Goal: Task Accomplishment & Management: Use online tool/utility

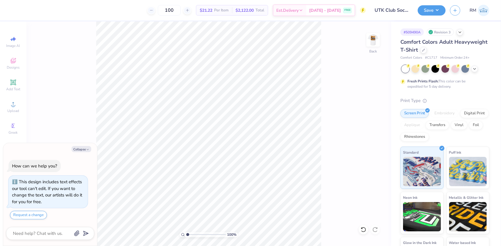
click at [374, 29] on div "100 % Back" at bounding box center [208, 133] width 365 height 225
click at [373, 38] on img at bounding box center [373, 39] width 23 height 23
type textarea "x"
click at [190, 233] on input "range" at bounding box center [206, 234] width 40 height 5
type input "7.3691574206708"
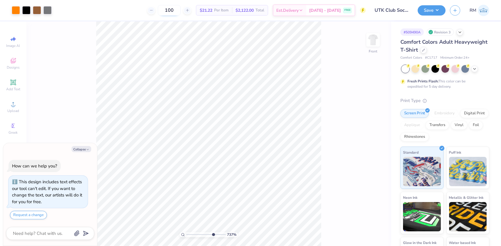
type textarea "x"
type input "7.3691574206708"
type textarea "x"
type input "7.3691574206708"
type textarea "x"
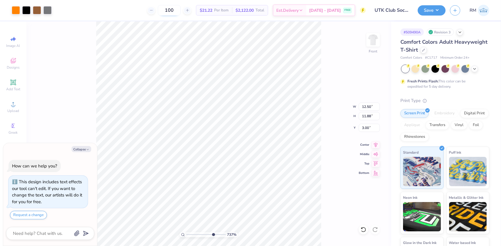
type input "7.3691574206708"
type textarea "x"
type input "7.3691574206708"
type textarea "x"
type input "7.3691574206708"
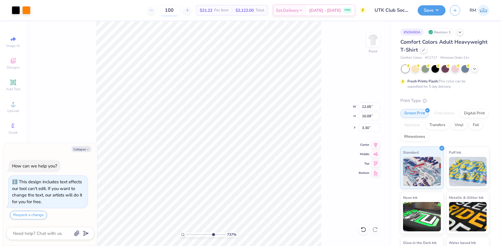
type textarea "x"
type input "7.3691574206708"
type textarea "x"
type input "7.3691574206708"
type textarea "x"
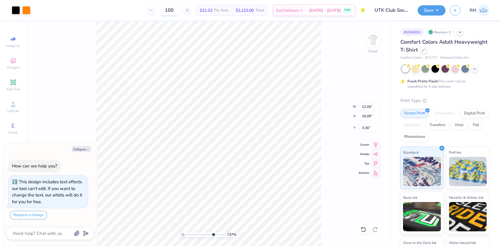
type input "7.3691574206708"
type input "3.29"
click at [365, 228] on icon at bounding box center [363, 229] width 5 height 5
type textarea "x"
type input "7.3691574206708"
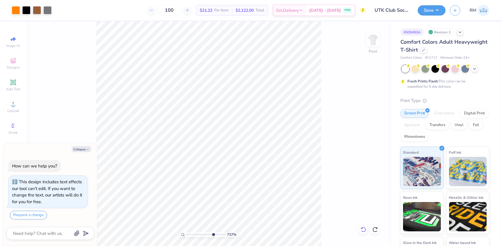
type textarea "x"
type input "7.3691574206708"
type textarea "x"
drag, startPoint x: 212, startPoint y: 235, endPoint x: 168, endPoint y: 229, distance: 44.7
type input "1"
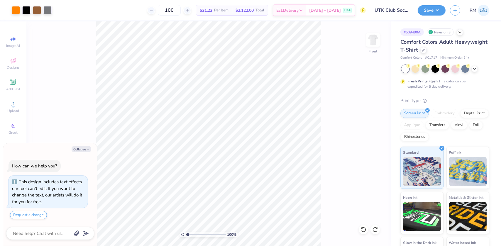
click at [186, 232] on input "range" at bounding box center [206, 234] width 40 height 5
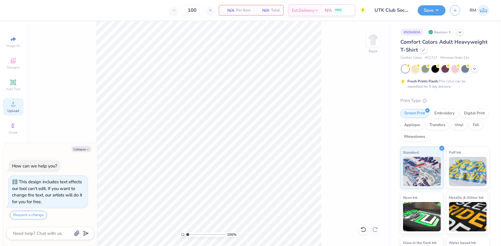
click at [14, 105] on circle at bounding box center [12, 106] width 3 height 3
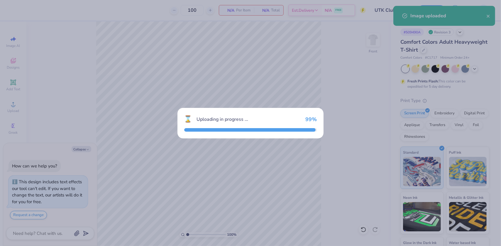
type textarea "x"
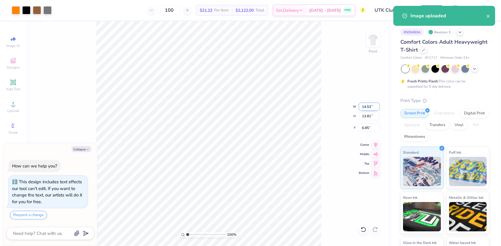
click at [370, 106] on input "14.53" at bounding box center [369, 107] width 21 height 8
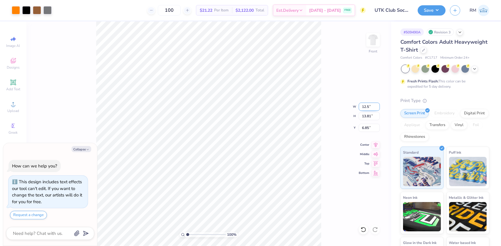
type input "12.5"
type textarea "x"
type input "12.50"
type input "11.88"
click at [369, 130] on input "7.81" at bounding box center [369, 128] width 21 height 8
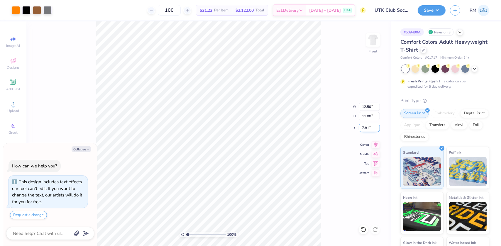
click at [369, 130] on input "7.81" at bounding box center [369, 128] width 21 height 8
type input "3"
type textarea "x"
type input "3.00"
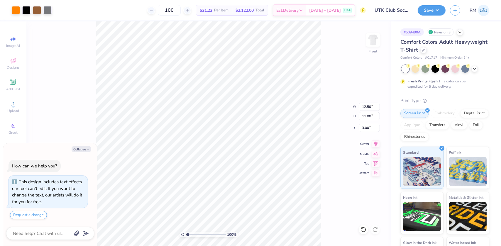
click at [376, 144] on icon at bounding box center [376, 144] width 8 height 7
type textarea "x"
drag, startPoint x: 195, startPoint y: 234, endPoint x: 186, endPoint y: 234, distance: 8.8
type input "1"
click at [186, 234] on input "range" at bounding box center [206, 234] width 40 height 5
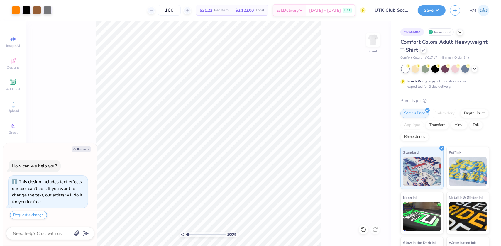
type textarea "x"
type input "2.97860445073937"
type textarea "x"
type input "2.97860445073937"
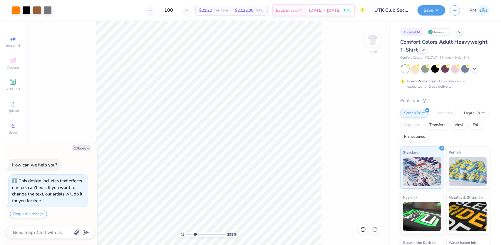
type textarea "x"
type input "1"
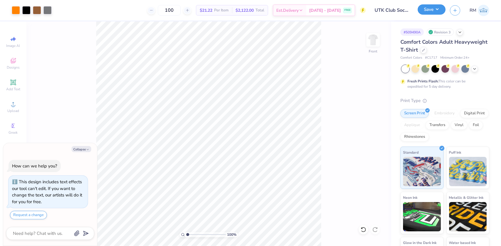
click at [437, 9] on button "Save" at bounding box center [432, 9] width 28 height 10
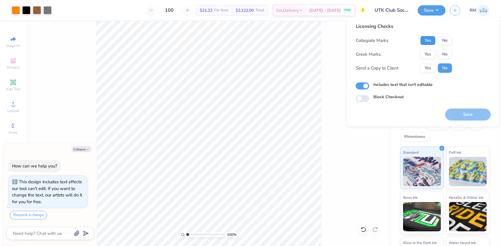
click at [430, 44] on button "Yes" at bounding box center [428, 40] width 15 height 9
click at [443, 56] on button "No" at bounding box center [445, 54] width 14 height 9
click at [465, 116] on button "Save" at bounding box center [469, 115] width 46 height 12
type textarea "x"
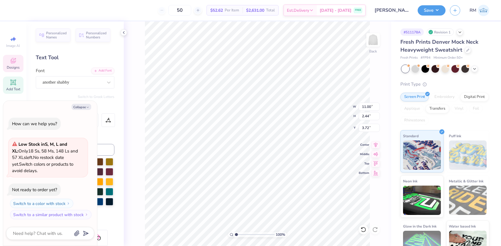
scroll to position [4, 1]
click at [87, 108] on icon "button" at bounding box center [88, 108] width 4 height 4
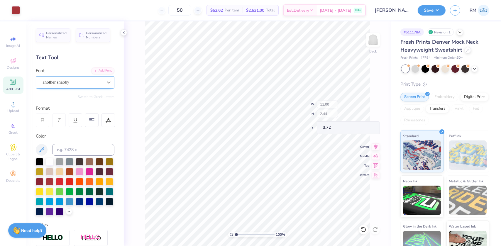
type textarea "x"
click at [106, 84] on icon at bounding box center [109, 83] width 6 height 6
click at [106, 82] on icon at bounding box center [109, 83] width 6 height 6
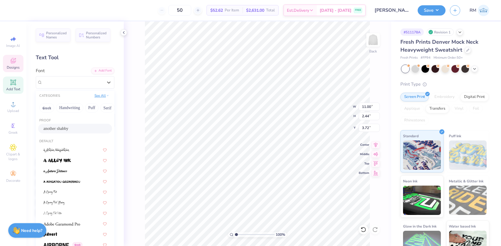
click at [97, 97] on button "See All" at bounding box center [102, 96] width 18 height 6
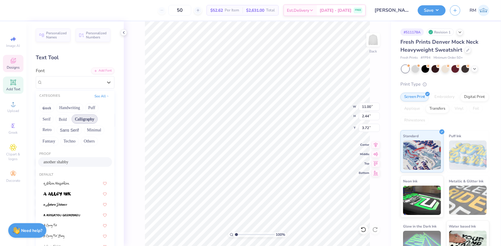
click at [84, 119] on button "Calligraphy" at bounding box center [85, 119] width 26 height 9
click at [71, 161] on div at bounding box center [74, 162] width 63 height 6
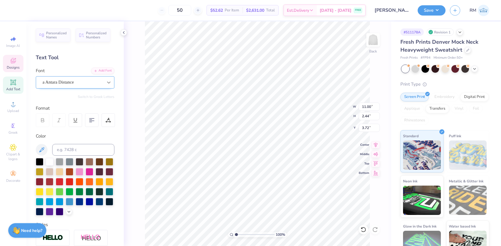
click at [107, 83] on icon at bounding box center [109, 83] width 4 height 2
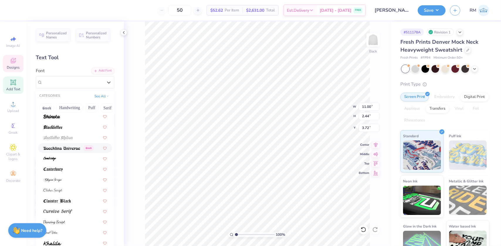
scroll to position [53, 0]
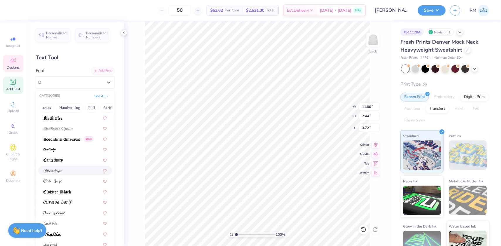
click at [62, 169] on div at bounding box center [74, 171] width 63 height 6
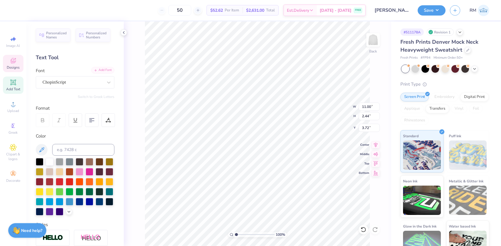
click at [94, 70] on icon at bounding box center [96, 71] width 4 height 4
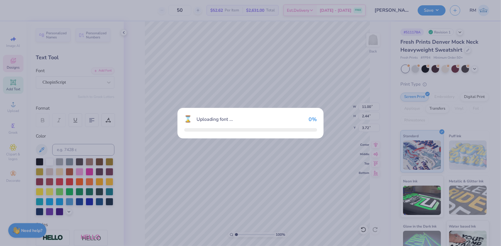
type input "9.37"
type input "2.19"
type input "3.78"
type input "9.10"
type input "2.25"
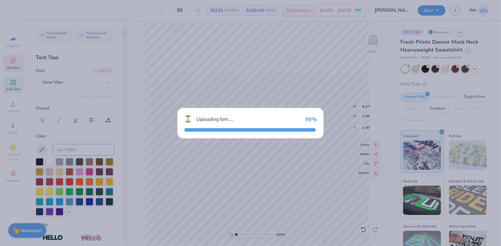
type input "3.81"
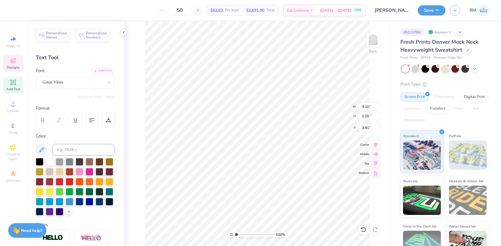
scroll to position [4, 1]
click at [101, 73] on div "Add Font" at bounding box center [102, 70] width 23 height 7
type input "8.68"
type input "2.11"
type input "3.97"
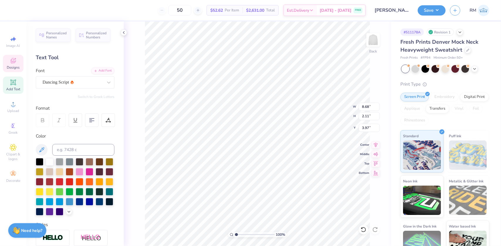
scroll to position [4, 0]
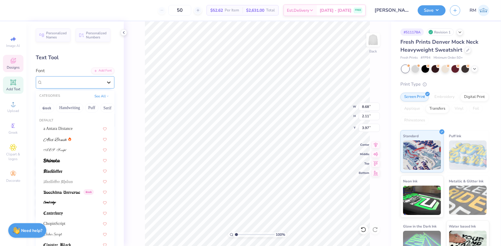
click at [106, 80] on icon at bounding box center [109, 83] width 6 height 6
click at [63, 139] on img at bounding box center [54, 140] width 23 height 4
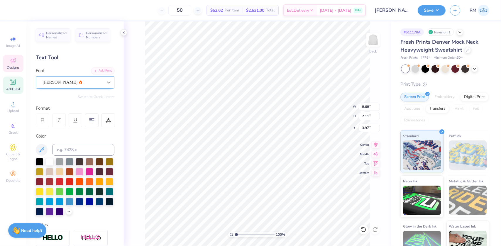
click at [106, 81] on icon at bounding box center [109, 83] width 6 height 6
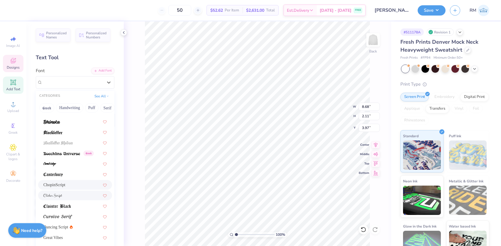
scroll to position [107, 0]
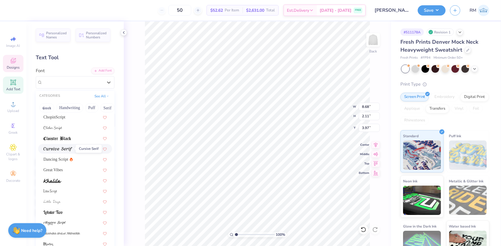
click at [59, 148] on img at bounding box center [57, 149] width 29 height 4
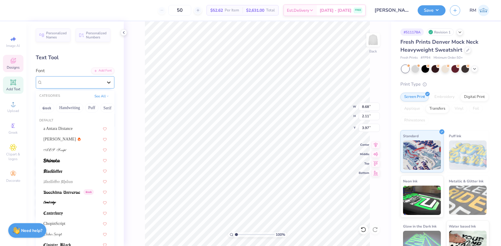
click at [106, 81] on icon at bounding box center [109, 83] width 6 height 6
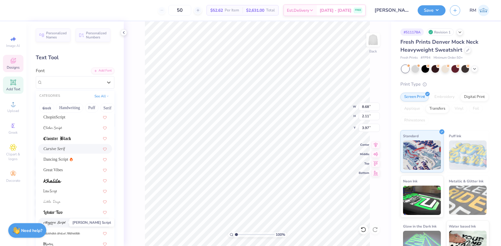
click at [61, 221] on img at bounding box center [54, 223] width 22 height 4
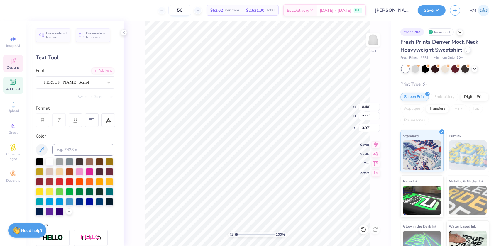
scroll to position [4, 1]
type textarea "Pre Nursing"
type input "3.39"
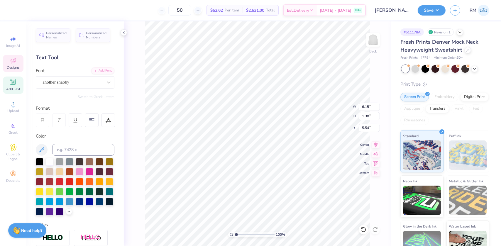
type input "14.37"
type input "2.78"
type input "3.39"
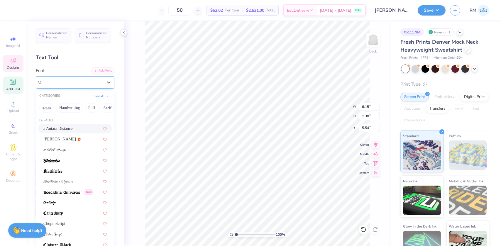
click at [44, 81] on div "another shabby" at bounding box center [73, 82] width 62 height 9
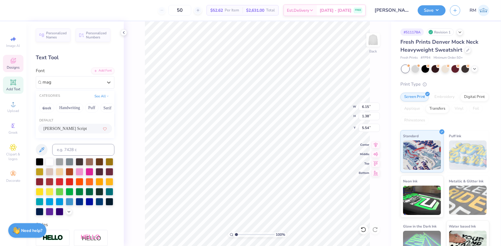
click at [82, 129] on div "[PERSON_NAME] Script" at bounding box center [74, 129] width 63 height 6
type input "mag"
type input "6.84"
type input "1.63"
type input "5.32"
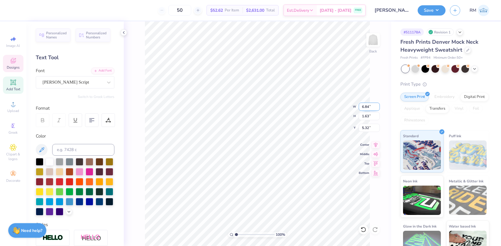
click at [366, 106] on input "6.84" at bounding box center [369, 107] width 21 height 8
click at [378, 108] on input "6.83" at bounding box center [369, 107] width 21 height 8
click at [364, 106] on input "6.83" at bounding box center [369, 107] width 21 height 8
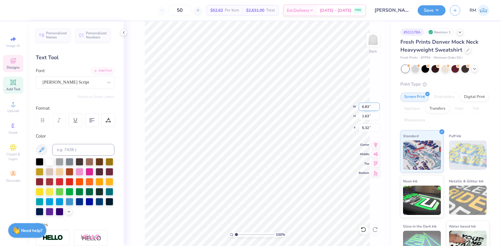
click at [364, 106] on input "6.83" at bounding box center [369, 107] width 21 height 8
type input "6.00"
type input "1.43"
type input "5.42"
type input "1"
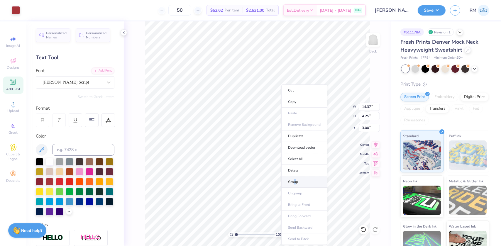
click at [295, 178] on li "Group" at bounding box center [305, 181] width 46 height 11
click at [366, 107] on input "14.37" at bounding box center [369, 107] width 21 height 8
type input "12.50"
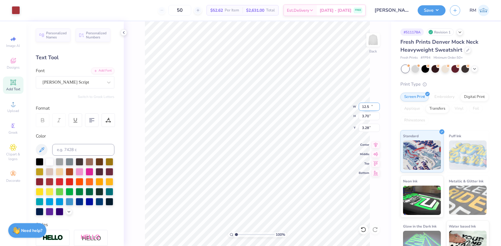
type input "3.70"
type input "3.28"
click at [365, 107] on input "12.50" at bounding box center [369, 107] width 21 height 8
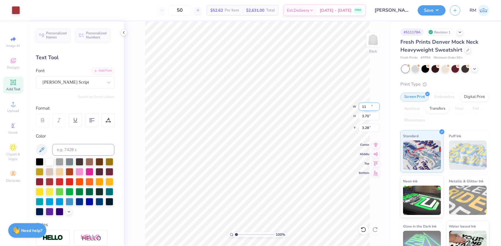
type input "11.00"
type input "3.25"
click at [367, 131] on input "3.50" at bounding box center [369, 128] width 21 height 8
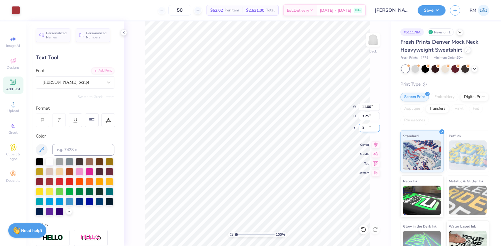
type input "3.00"
click at [371, 106] on input "11.00" at bounding box center [369, 107] width 21 height 8
click at [439, 9] on button "Save" at bounding box center [432, 9] width 28 height 10
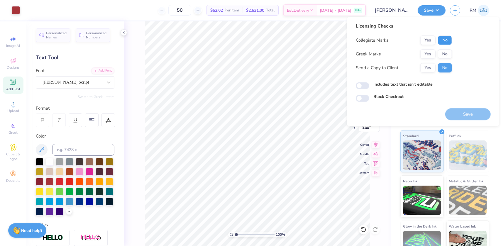
click at [443, 39] on button "No" at bounding box center [445, 40] width 14 height 9
click at [444, 58] on button "No" at bounding box center [445, 53] width 14 height 9
click at [458, 114] on button "Save" at bounding box center [469, 114] width 46 height 12
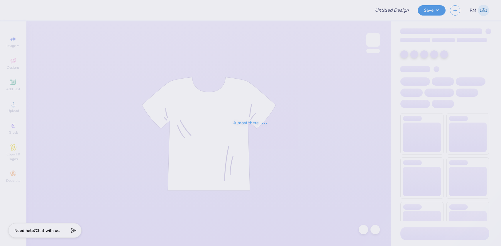
type input "AOII Philo"
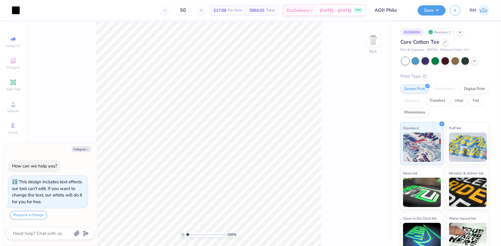
type textarea "x"
type input "2.26730332846674"
type textarea "x"
type input "3.91305581506121"
type textarea "x"
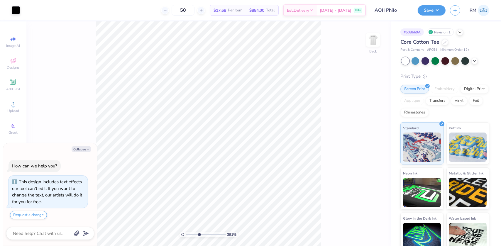
type input "3.91305581506121"
type textarea "x"
type input "3.91305581506121"
type textarea "x"
type input "3.91305581506121"
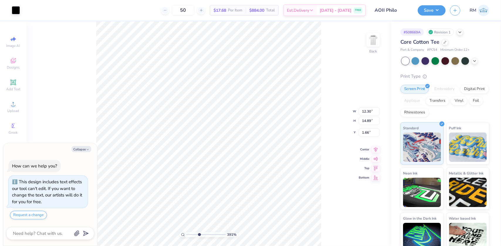
type textarea "x"
type input "3.91305581506121"
type textarea "x"
type input "3.91305581506121"
type textarea "x"
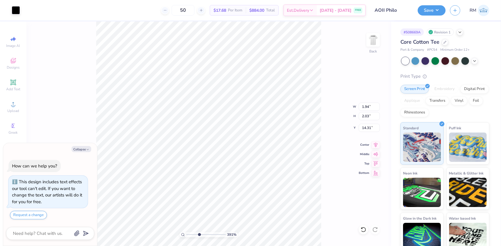
type input "3.91305581506121"
type textarea "x"
type input "3.91305581506121"
type input "15.10"
type textarea "x"
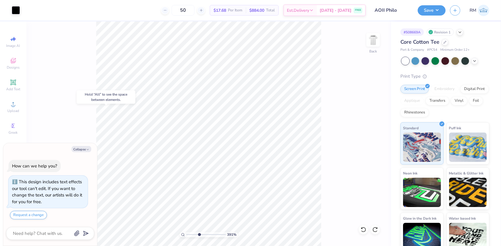
type input "3.91305581506121"
